Goal: Browse casually

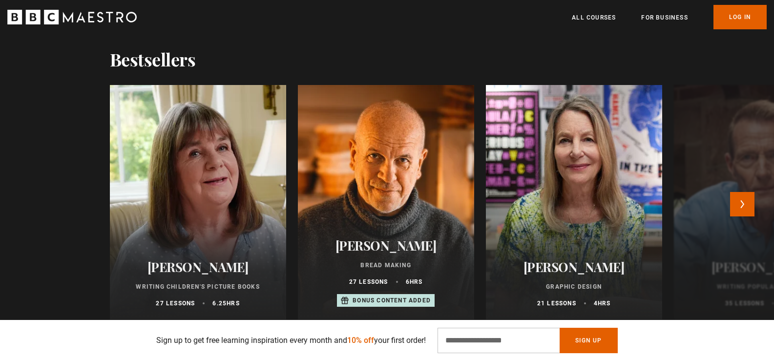
scroll to position [0, 128]
click at [743, 210] on button "Next" at bounding box center [742, 204] width 24 height 24
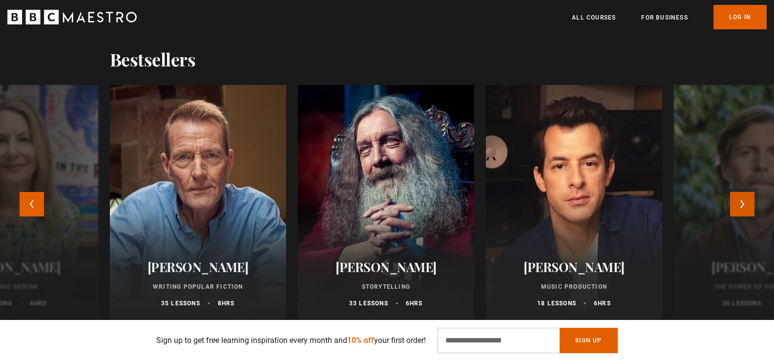
click at [743, 210] on button "Next" at bounding box center [742, 204] width 24 height 24
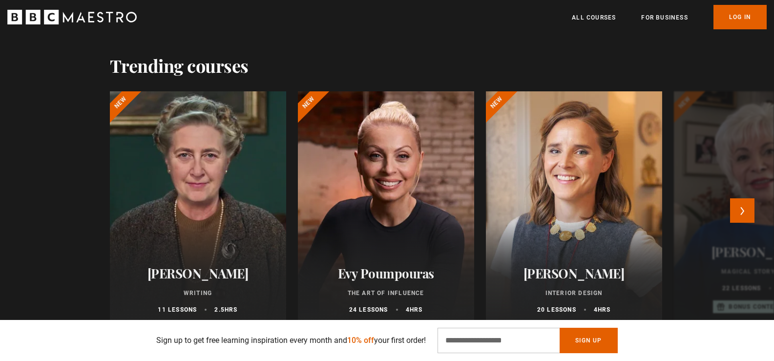
scroll to position [0, 256]
click at [746, 208] on button "Next" at bounding box center [742, 210] width 24 height 24
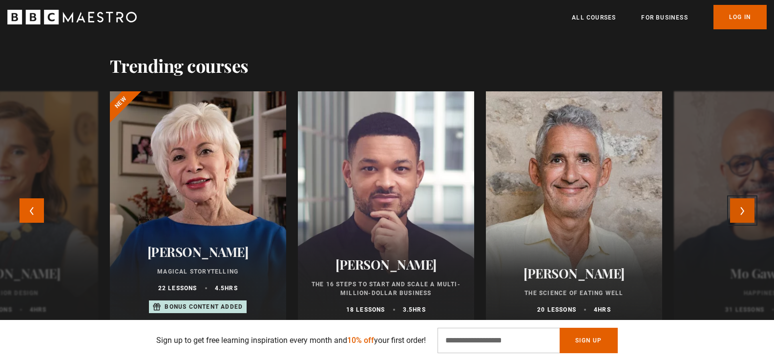
click at [746, 209] on button "Next" at bounding box center [742, 210] width 24 height 24
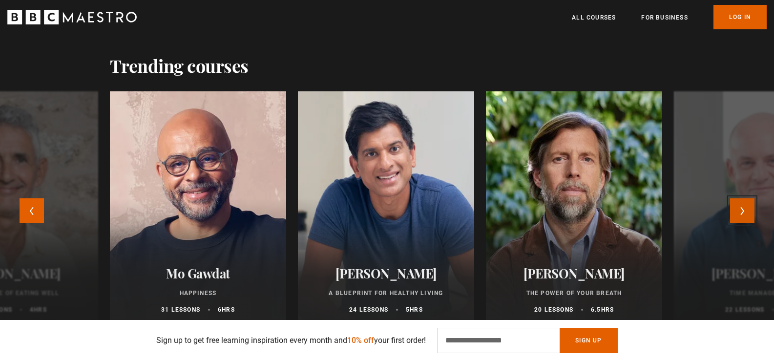
click at [746, 209] on button "Next" at bounding box center [742, 210] width 24 height 24
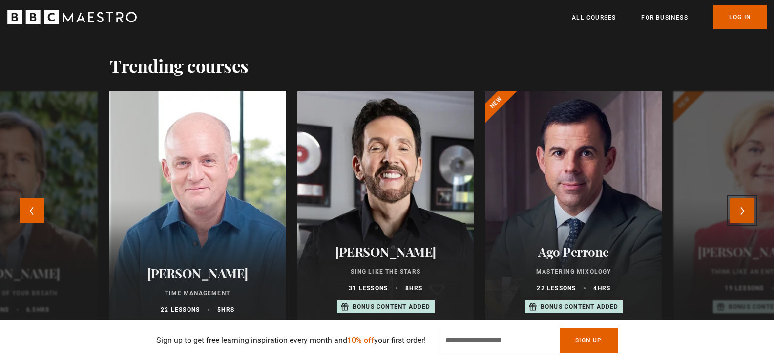
click at [746, 209] on button "Next" at bounding box center [742, 210] width 24 height 24
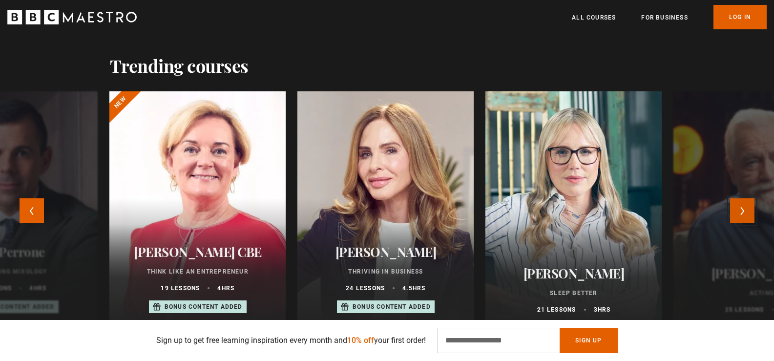
click at [746, 209] on button "Next" at bounding box center [742, 210] width 24 height 24
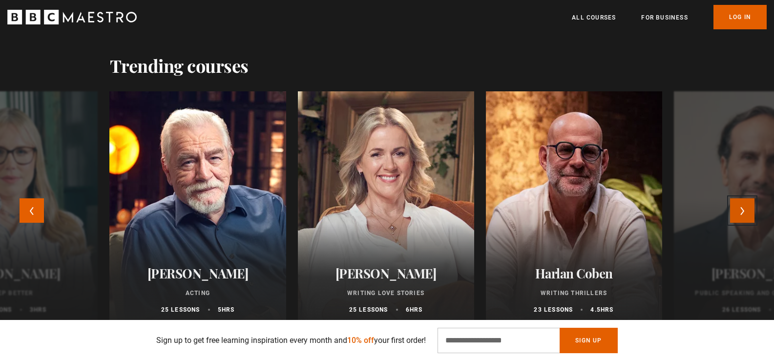
click at [746, 209] on button "Next" at bounding box center [742, 210] width 24 height 24
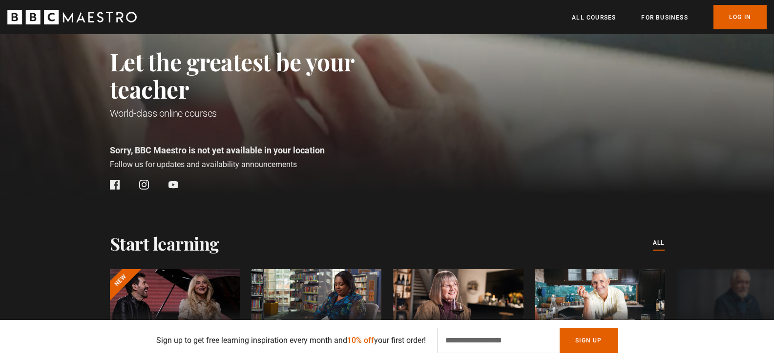
scroll to position [0, 0]
